Goal: Obtain resource: Obtain resource

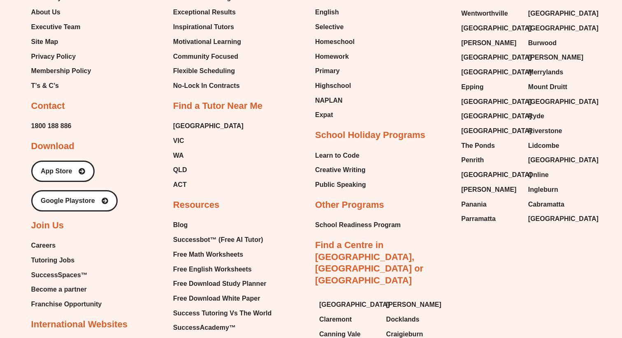
scroll to position [3545, 0]
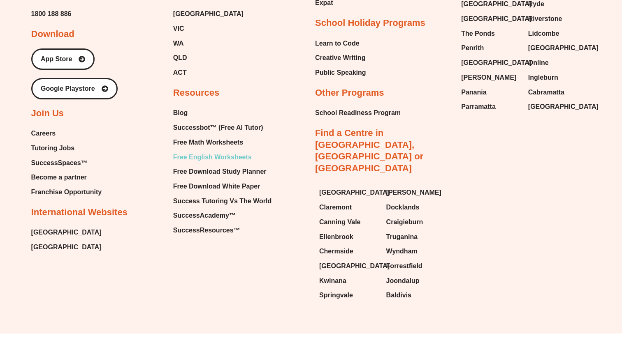
click at [218, 151] on span "Free English Worksheets" at bounding box center [212, 157] width 79 height 12
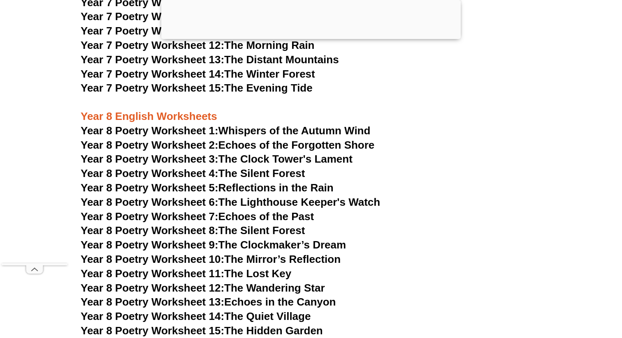
scroll to position [5335, 0]
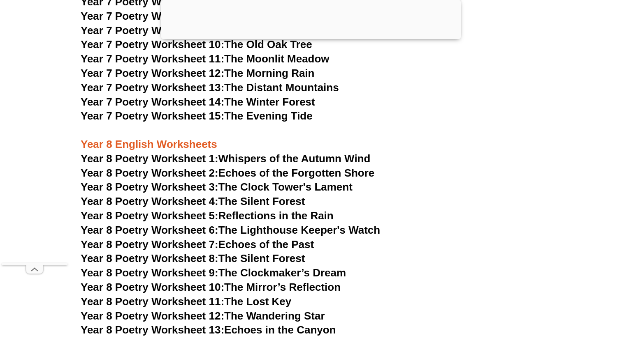
click at [267, 153] on link "Year 8 Poetry Worksheet 1: Whispers of the Autumn Wind" at bounding box center [226, 159] width 290 height 12
click at [250, 167] on link "Year 8 Poetry Worksheet 2: Echoes of the Forgotten Shore" at bounding box center [228, 173] width 294 height 12
